Goal: Information Seeking & Learning: Compare options

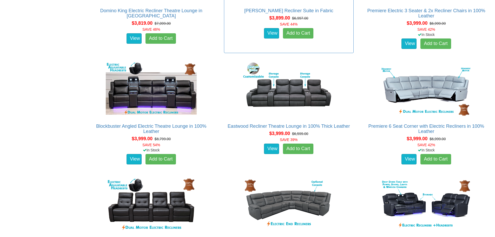
scroll to position [1654, 0]
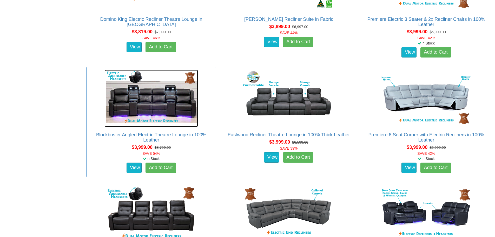
click at [148, 108] on img at bounding box center [150, 98] width 93 height 57
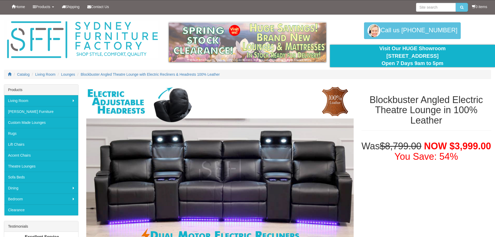
scroll to position [104, 0]
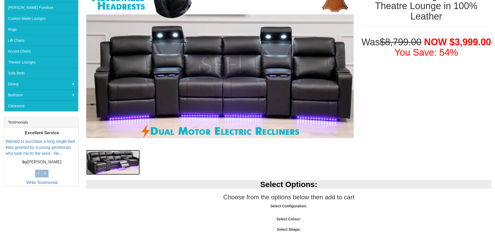
click at [110, 159] on img at bounding box center [112, 162] width 53 height 25
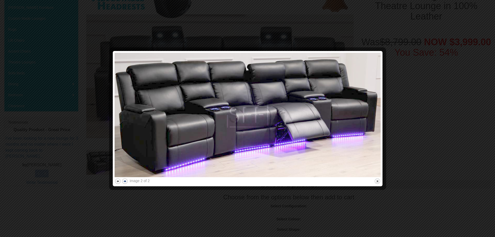
click at [124, 181] on button "next" at bounding box center [125, 181] width 6 height 6
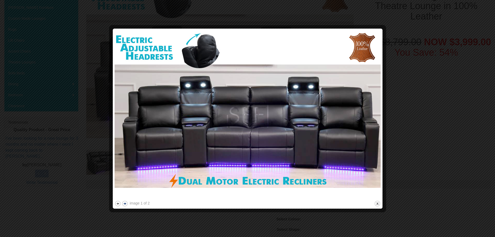
click at [124, 181] on img at bounding box center [248, 114] width 266 height 169
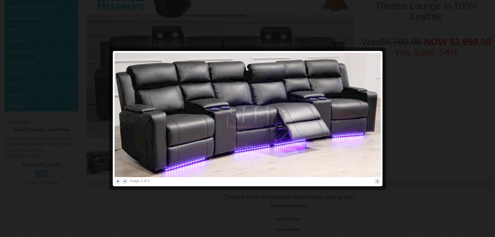
click at [117, 180] on button "previous" at bounding box center [118, 181] width 6 height 6
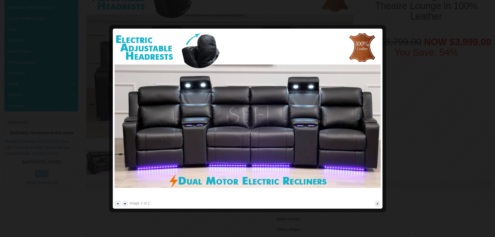
click at [123, 203] on button "next" at bounding box center [125, 203] width 6 height 6
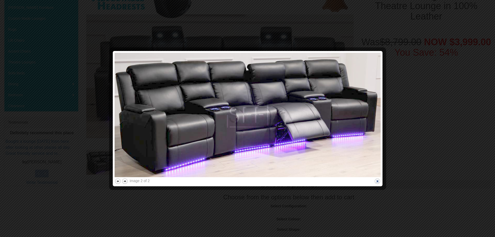
click at [379, 180] on button "close" at bounding box center [377, 181] width 6 height 6
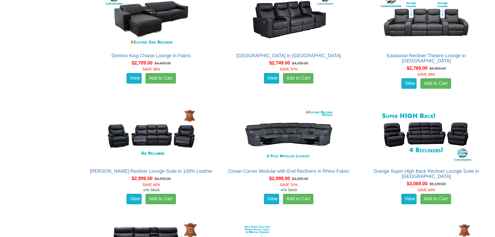
scroll to position [804, 0]
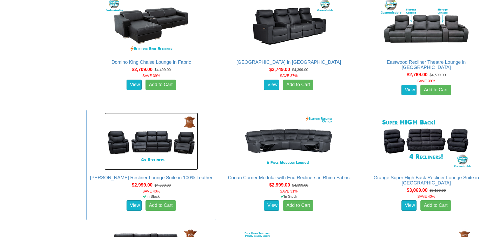
click at [150, 138] on img at bounding box center [150, 140] width 93 height 57
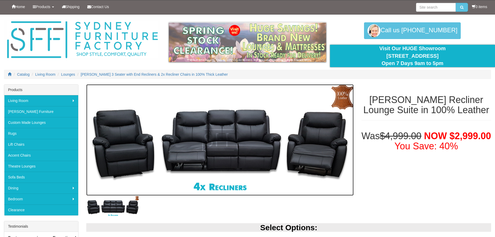
click at [141, 158] on img at bounding box center [219, 139] width 267 height 111
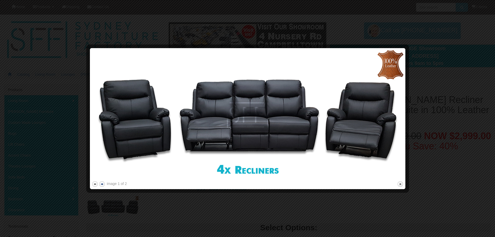
click at [103, 184] on button "next" at bounding box center [102, 183] width 6 height 6
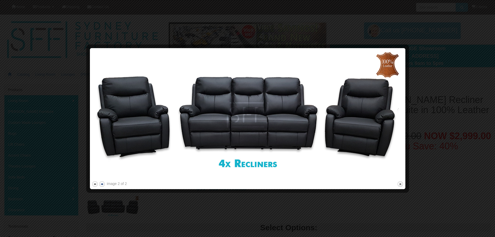
click at [103, 184] on button "next" at bounding box center [102, 183] width 6 height 6
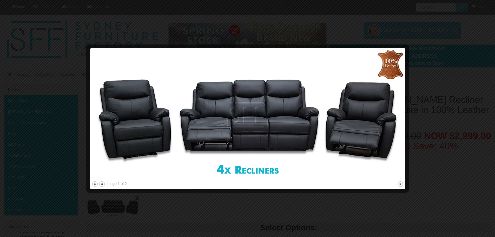
click at [103, 184] on button "next" at bounding box center [102, 183] width 6 height 6
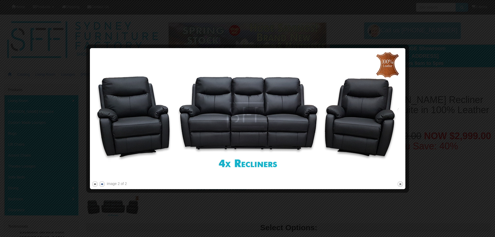
click at [103, 184] on button "next" at bounding box center [102, 183] width 6 height 6
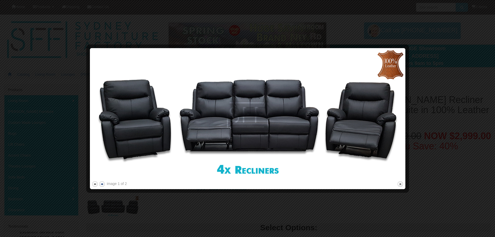
click at [103, 184] on button "next" at bounding box center [102, 183] width 6 height 6
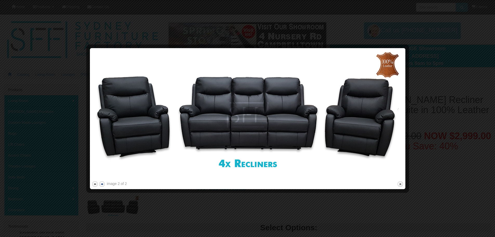
click at [103, 184] on button "next" at bounding box center [102, 183] width 6 height 6
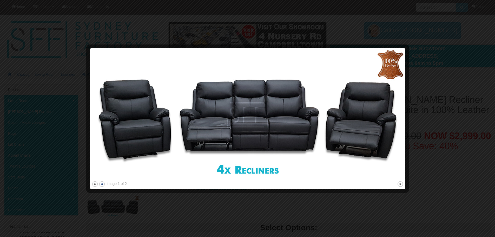
click at [103, 184] on button "next" at bounding box center [102, 183] width 6 height 6
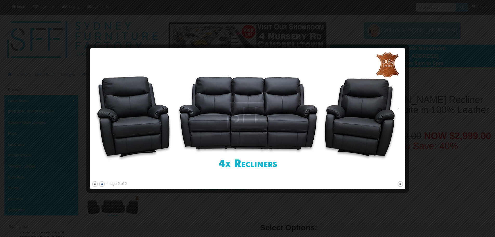
click at [103, 184] on button "next" at bounding box center [102, 183] width 6 height 6
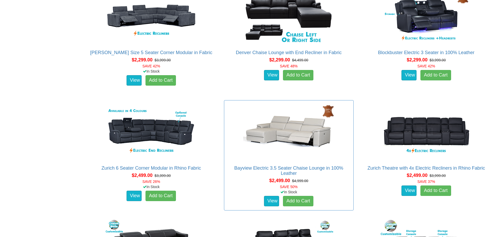
scroll to position [608, 0]
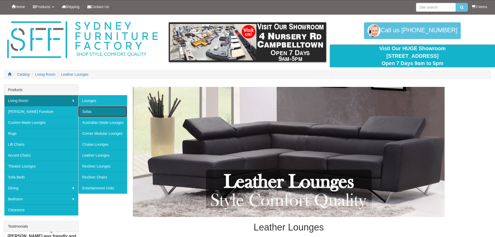
click at [94, 113] on link "Sofas" at bounding box center [102, 111] width 49 height 11
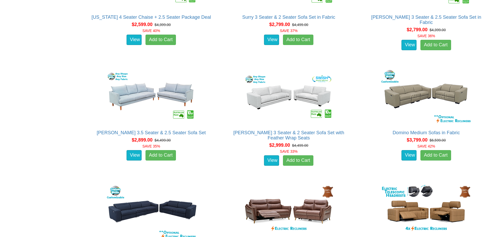
scroll to position [1194, 0]
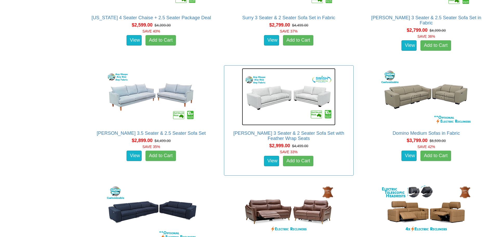
click at [279, 99] on img at bounding box center [288, 96] width 93 height 57
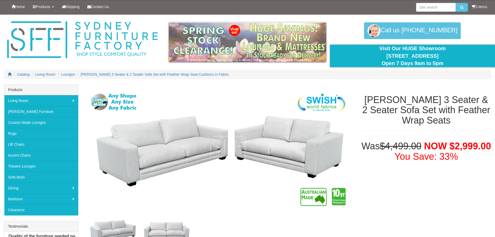
scroll to position [26, 0]
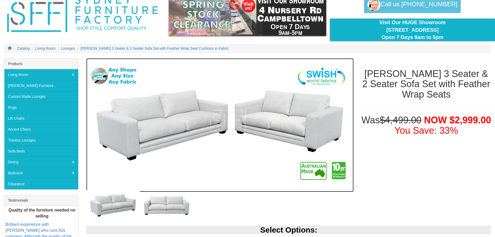
click at [181, 126] on img at bounding box center [219, 124] width 267 height 133
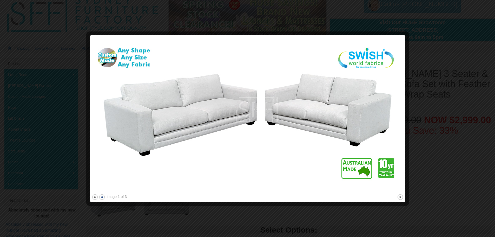
click at [103, 195] on button "next" at bounding box center [102, 196] width 6 height 6
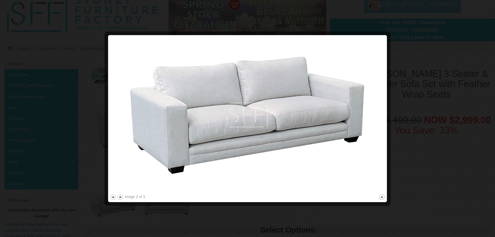
click at [103, 194] on div at bounding box center [247, 118] width 495 height 237
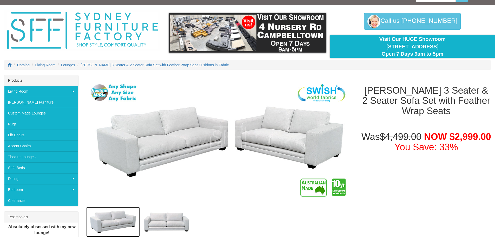
scroll to position [0, 0]
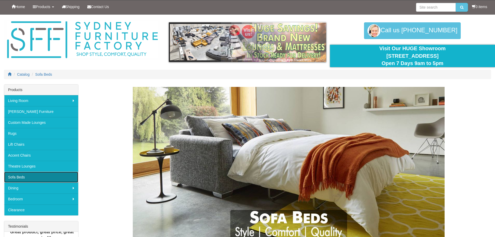
click at [24, 177] on link "Sofa Beds" at bounding box center [41, 176] width 74 height 11
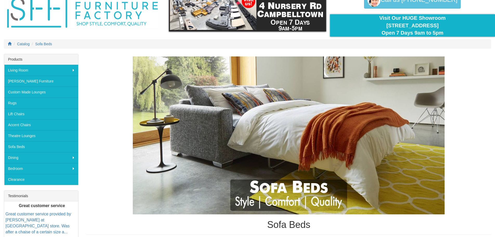
scroll to position [104, 0]
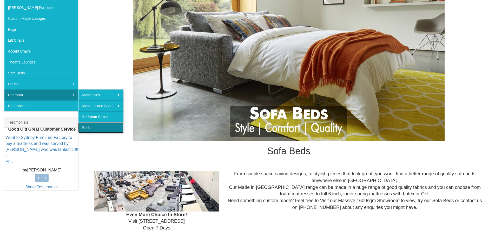
click at [92, 127] on link "Beds" at bounding box center [100, 127] width 45 height 11
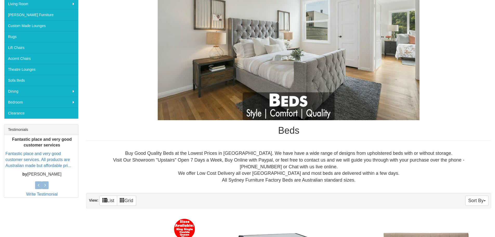
scroll to position [42, 0]
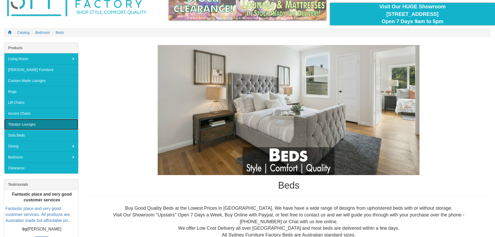
click at [24, 124] on link "Theatre Lounges" at bounding box center [41, 124] width 74 height 11
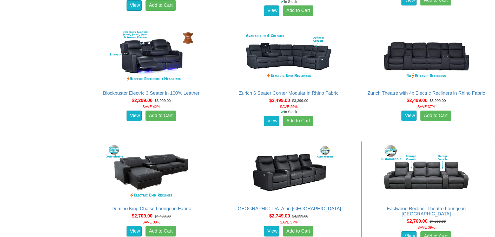
scroll to position [649, 0]
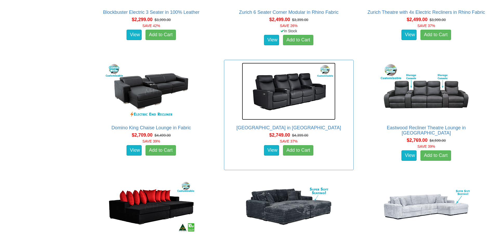
click at [274, 92] on img at bounding box center [288, 91] width 93 height 57
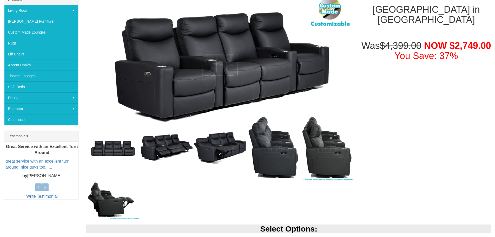
scroll to position [26, 0]
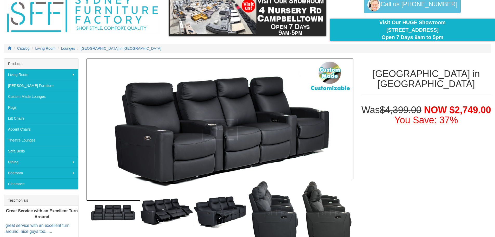
click at [213, 128] on img at bounding box center [219, 129] width 267 height 143
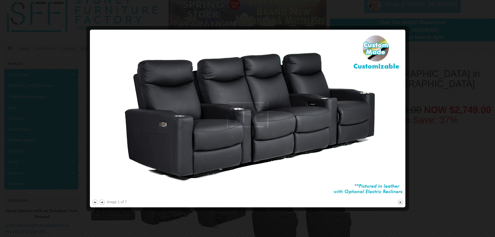
click at [286, 125] on img at bounding box center [248, 114] width 312 height 166
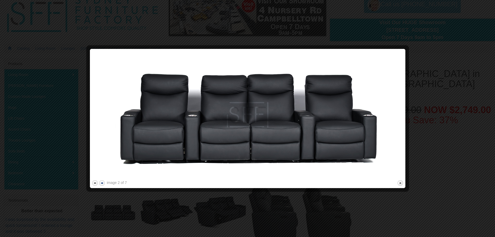
click at [101, 183] on button "next" at bounding box center [102, 182] width 6 height 6
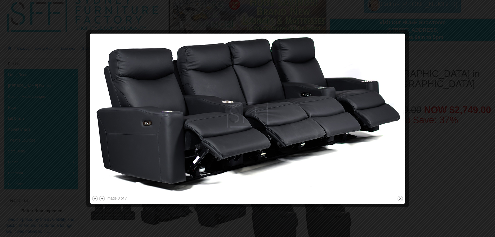
click at [100, 183] on img at bounding box center [248, 114] width 312 height 159
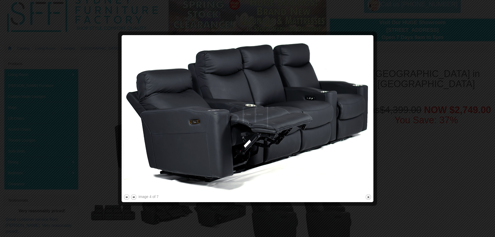
click at [457, 157] on div at bounding box center [247, 118] width 495 height 237
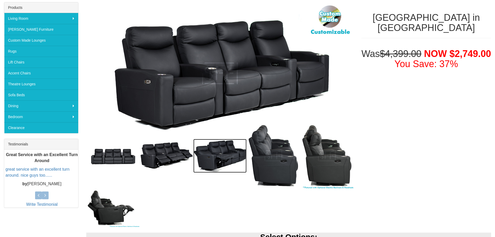
scroll to position [0, 0]
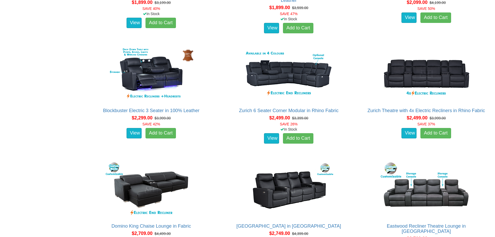
scroll to position [507, 0]
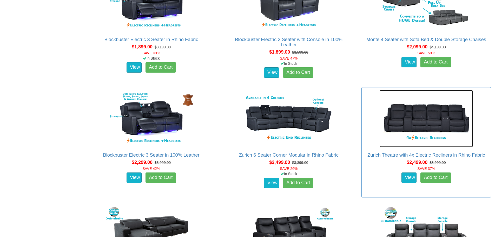
click at [426, 118] on img at bounding box center [425, 118] width 93 height 57
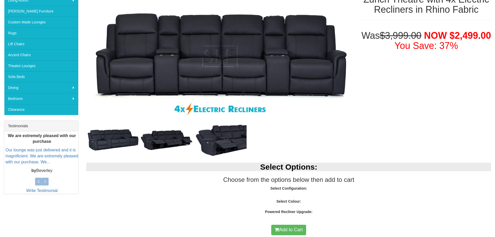
scroll to position [104, 0]
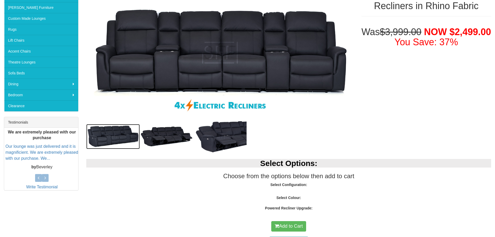
click at [116, 139] on img at bounding box center [112, 136] width 53 height 25
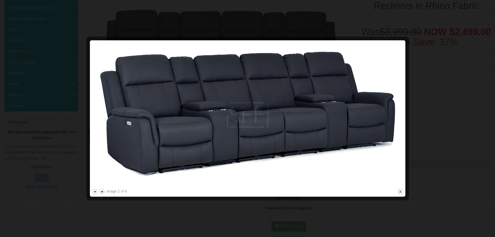
click at [104, 191] on button "next" at bounding box center [102, 191] width 6 height 6
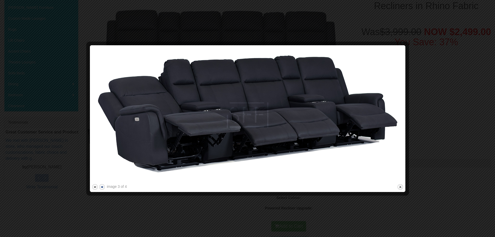
click at [104, 191] on div at bounding box center [248, 192] width 312 height 5
click at [102, 186] on button "next" at bounding box center [102, 186] width 6 height 6
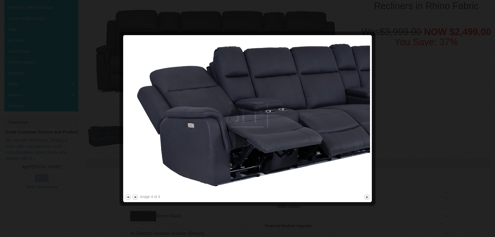
click at [101, 186] on div at bounding box center [247, 118] width 495 height 237
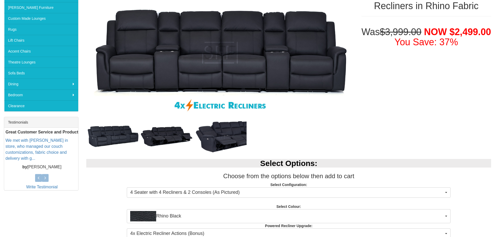
click at [100, 185] on p "Select Configuration: 4 Seater with 4 Recliners & 2 Consoles (As Pictured) 4 Se…" at bounding box center [288, 189] width 405 height 14
